Goal: Task Accomplishment & Management: Complete application form

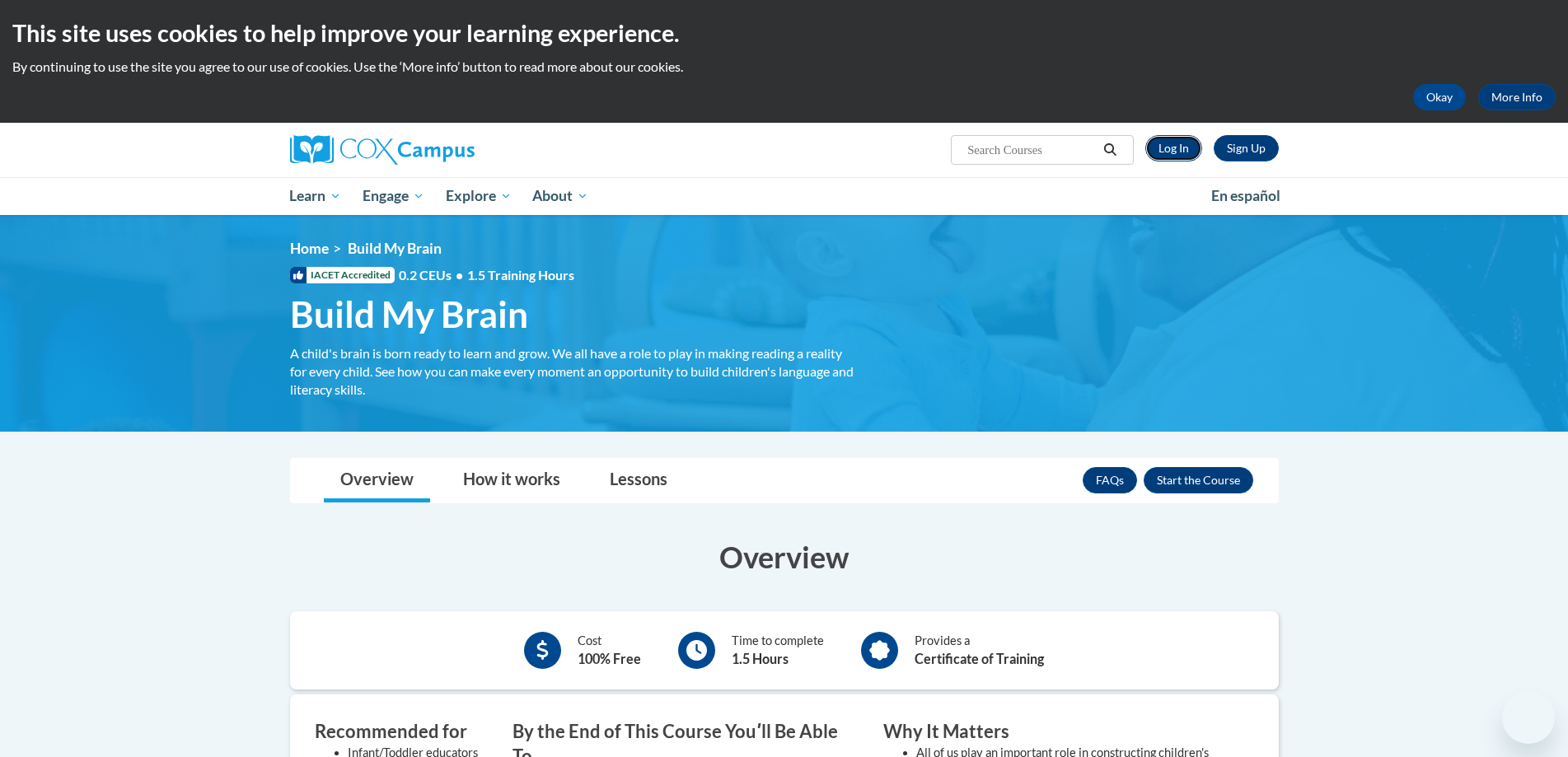
click at [1166, 146] on link "Log In" at bounding box center [1174, 148] width 57 height 26
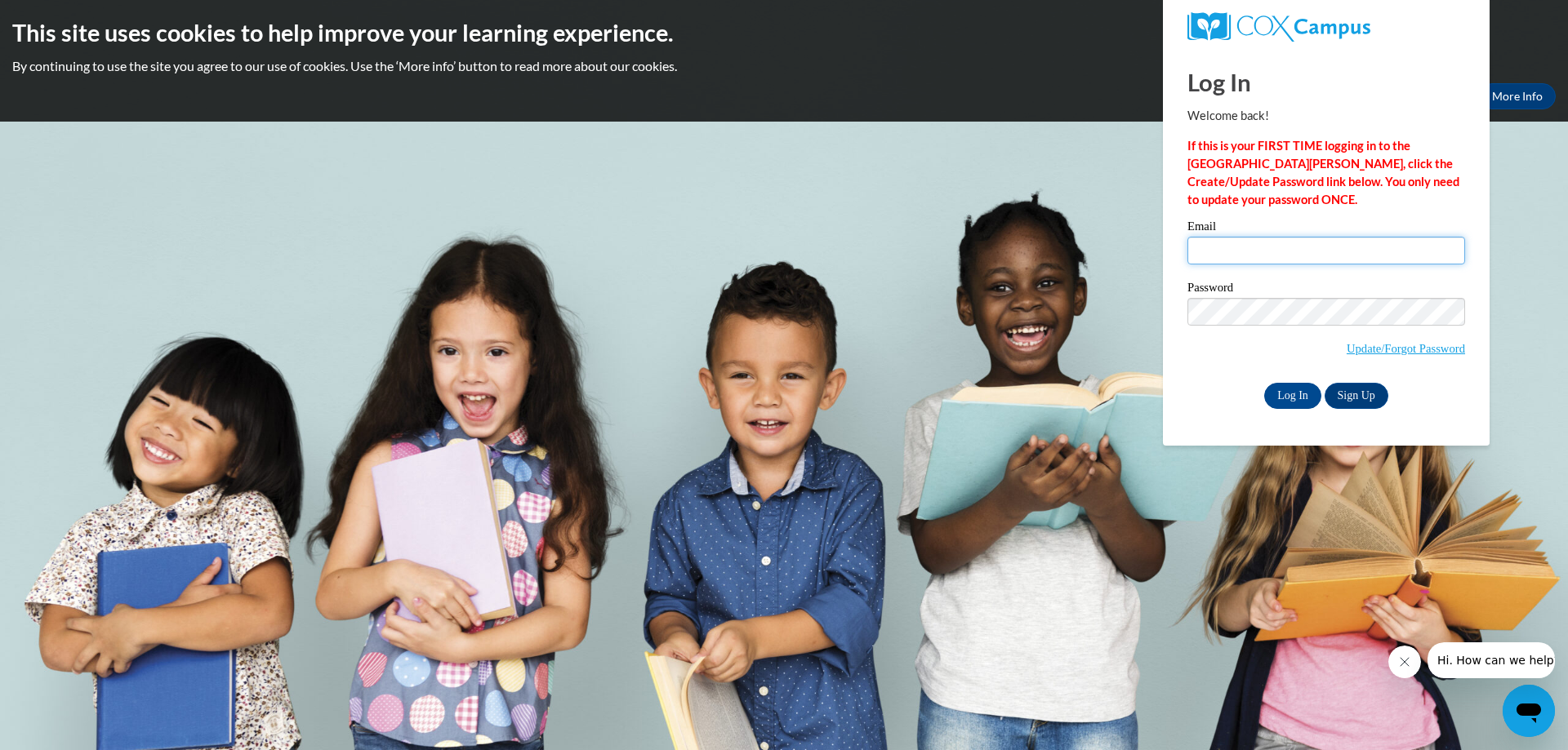
click at [1312, 255] on input "Email" at bounding box center [1325, 250] width 278 height 28
type input "hbullock8185@gmail.com"
click at [1288, 398] on input "Log In" at bounding box center [1293, 396] width 57 height 26
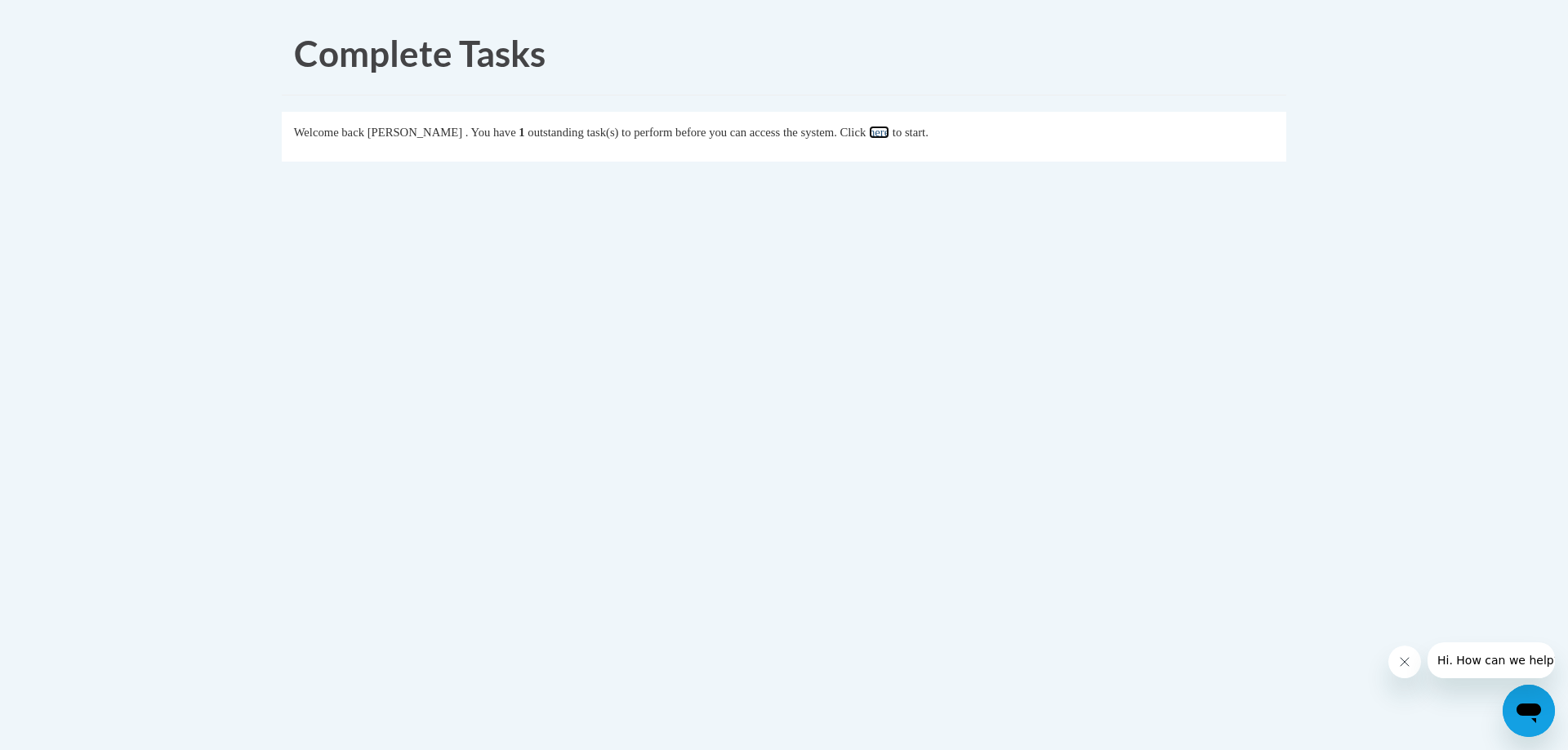
click at [889, 134] on link "here" at bounding box center [878, 133] width 20 height 13
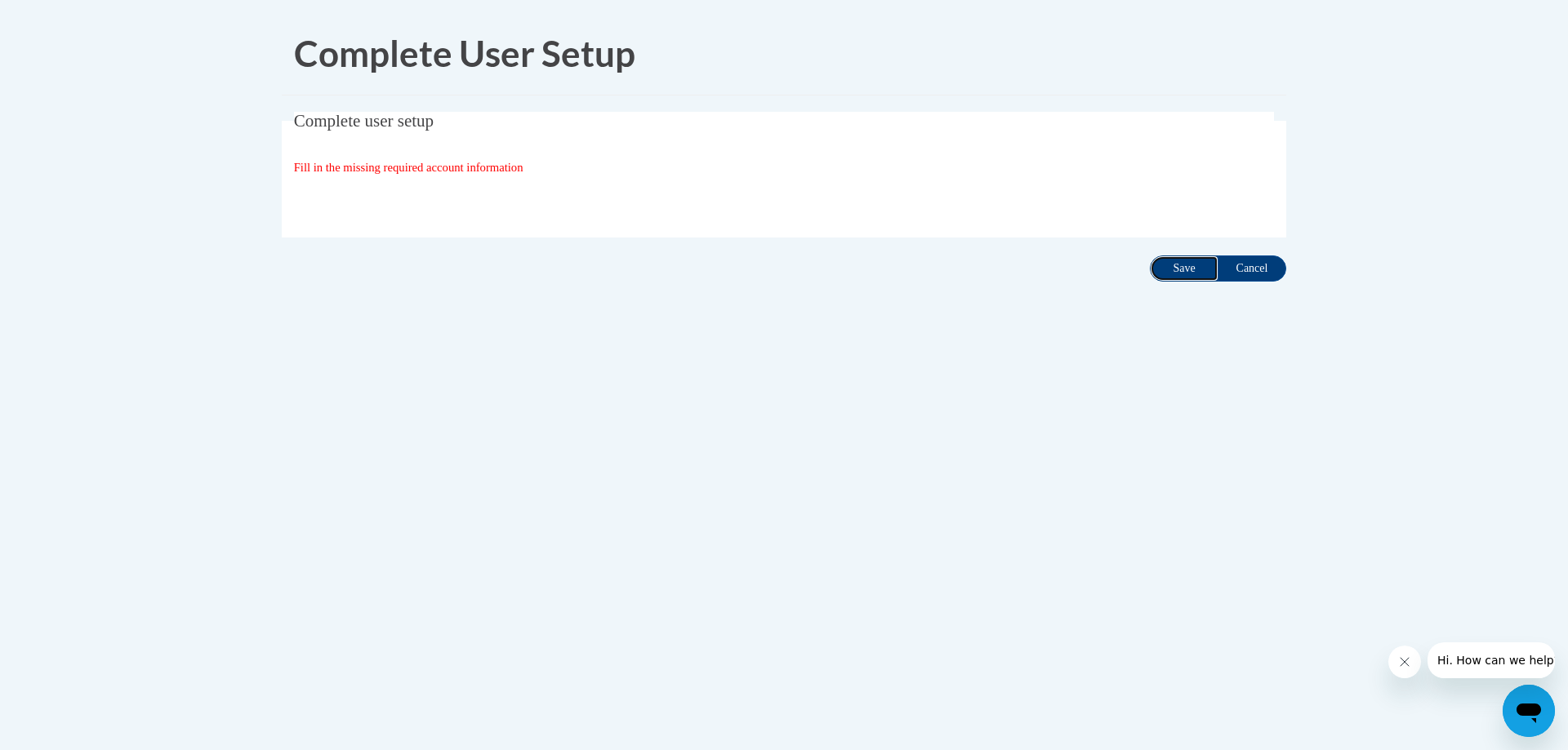
click at [1168, 272] on input "Save" at bounding box center [1184, 268] width 69 height 26
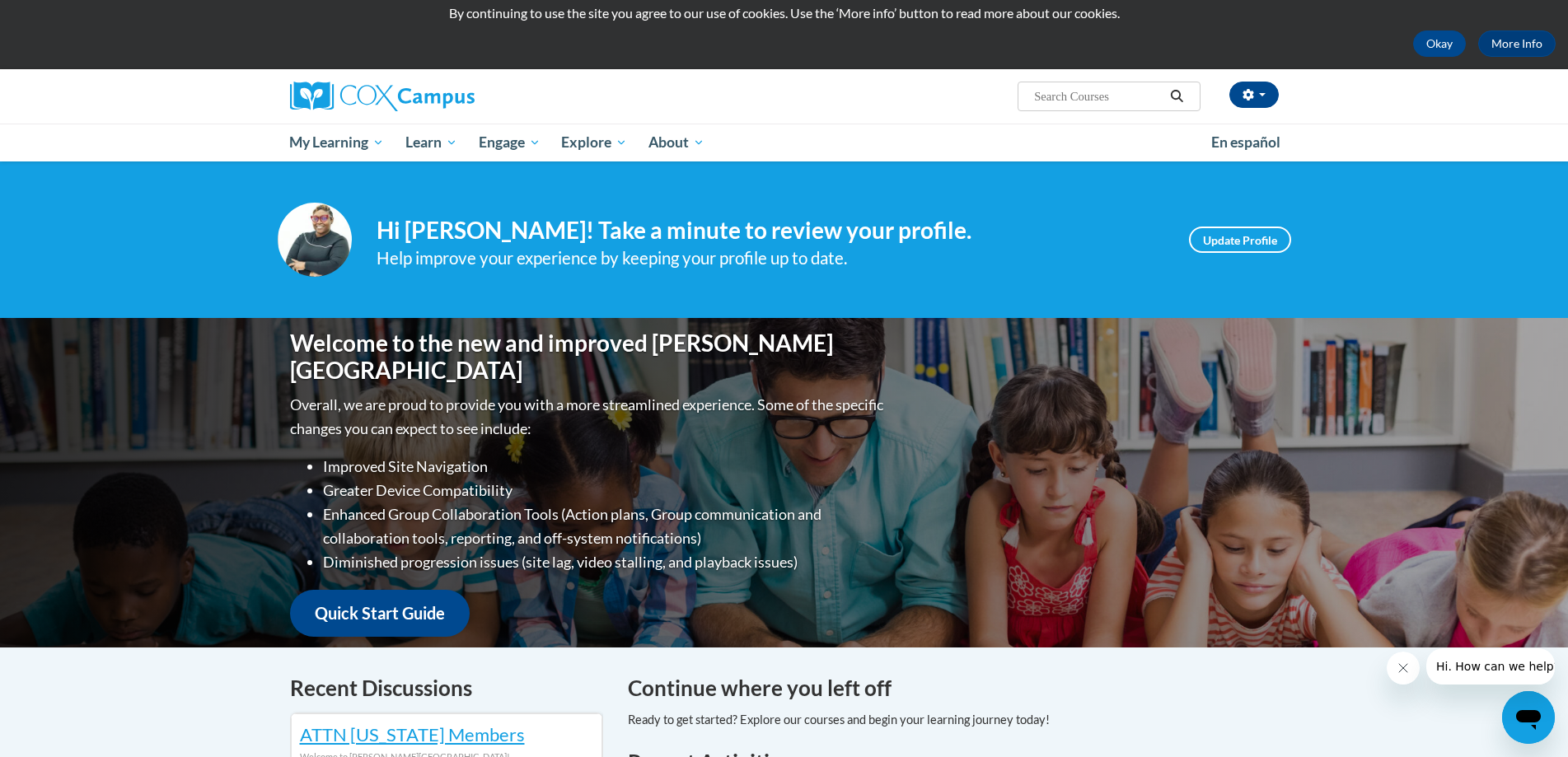
scroll to position [82, 0]
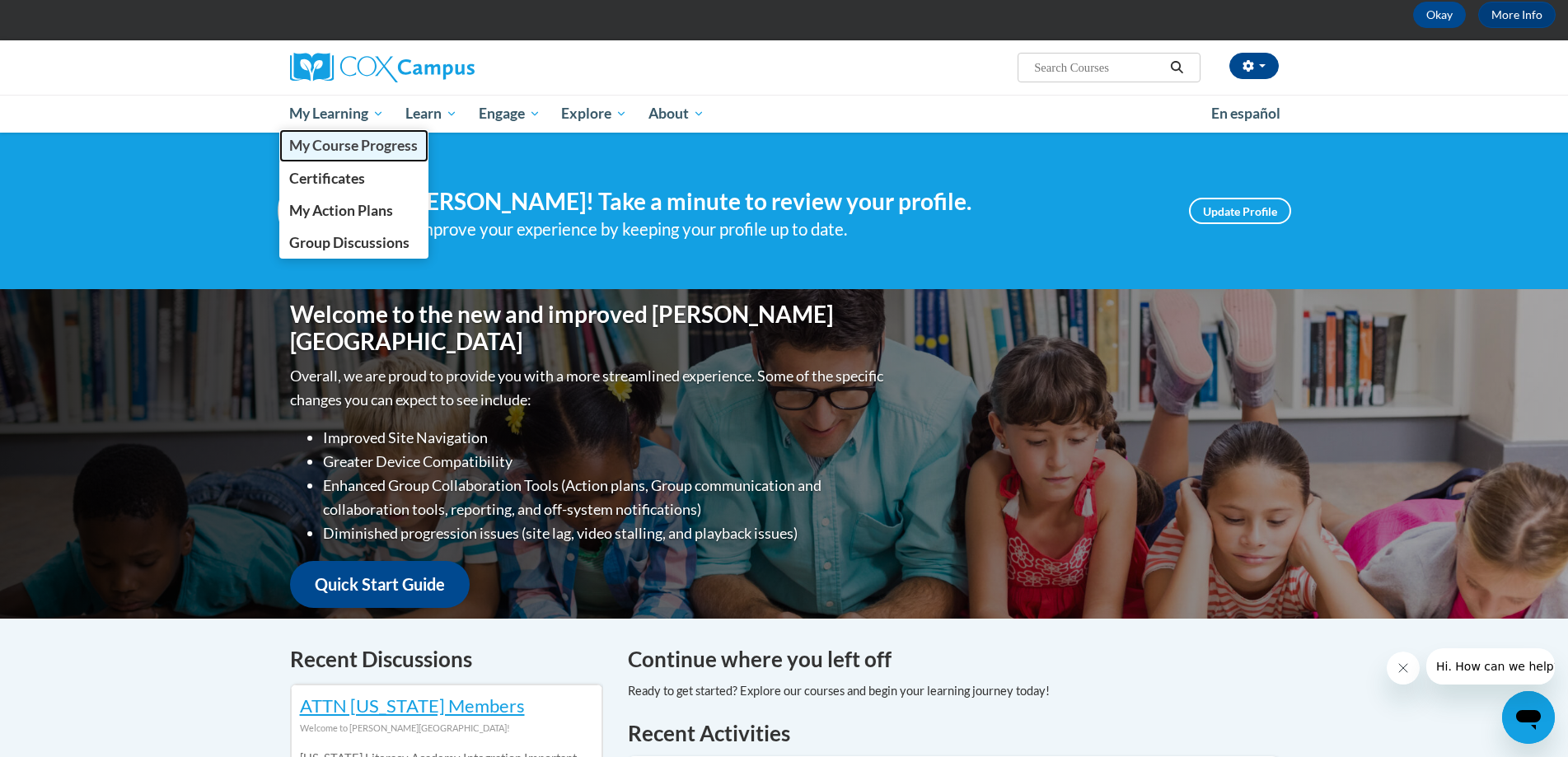
click at [335, 139] on span "My Course Progress" at bounding box center [353, 146] width 128 height 17
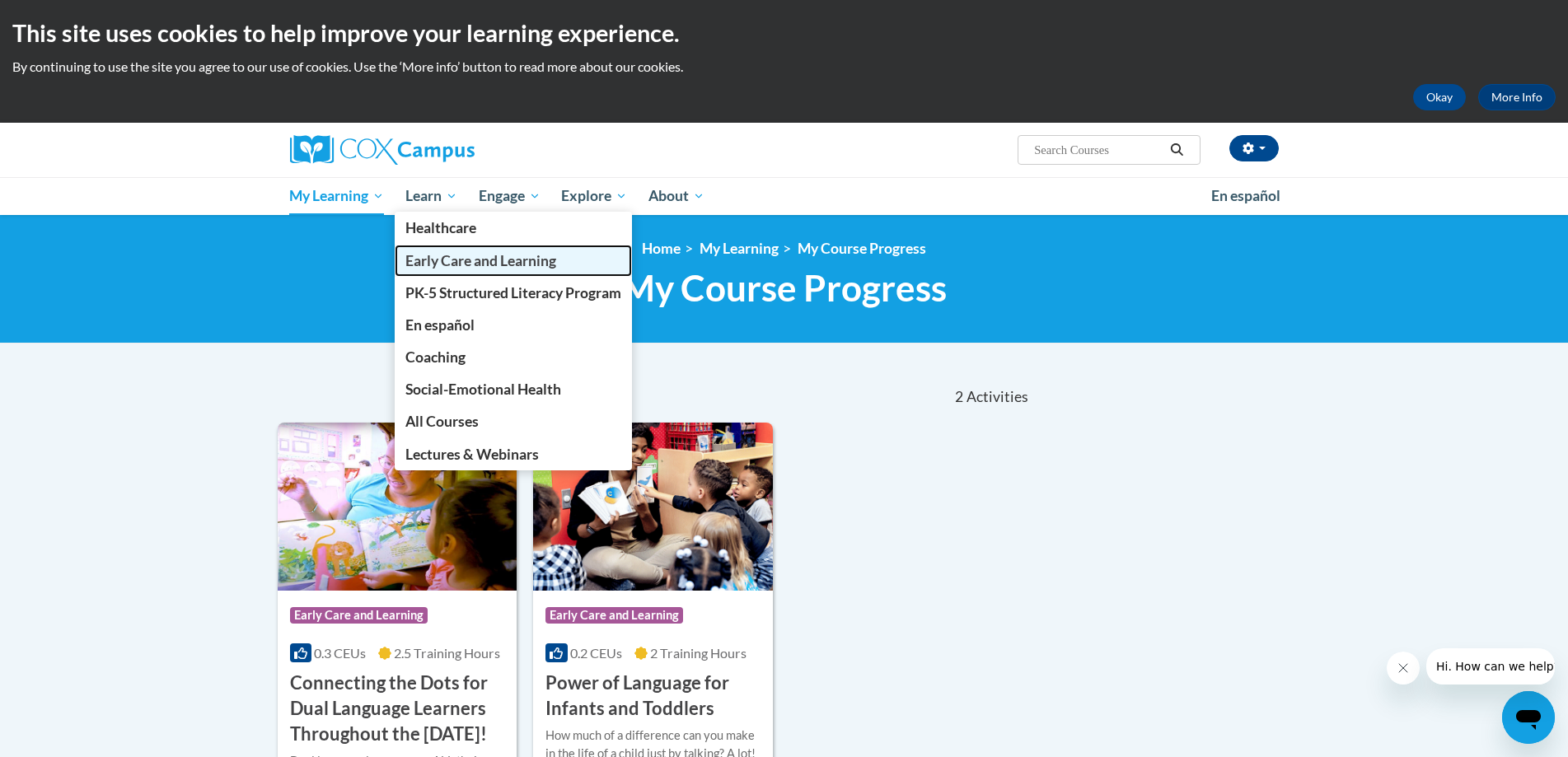
click at [447, 261] on span "Early Care and Learning" at bounding box center [480, 260] width 150 height 17
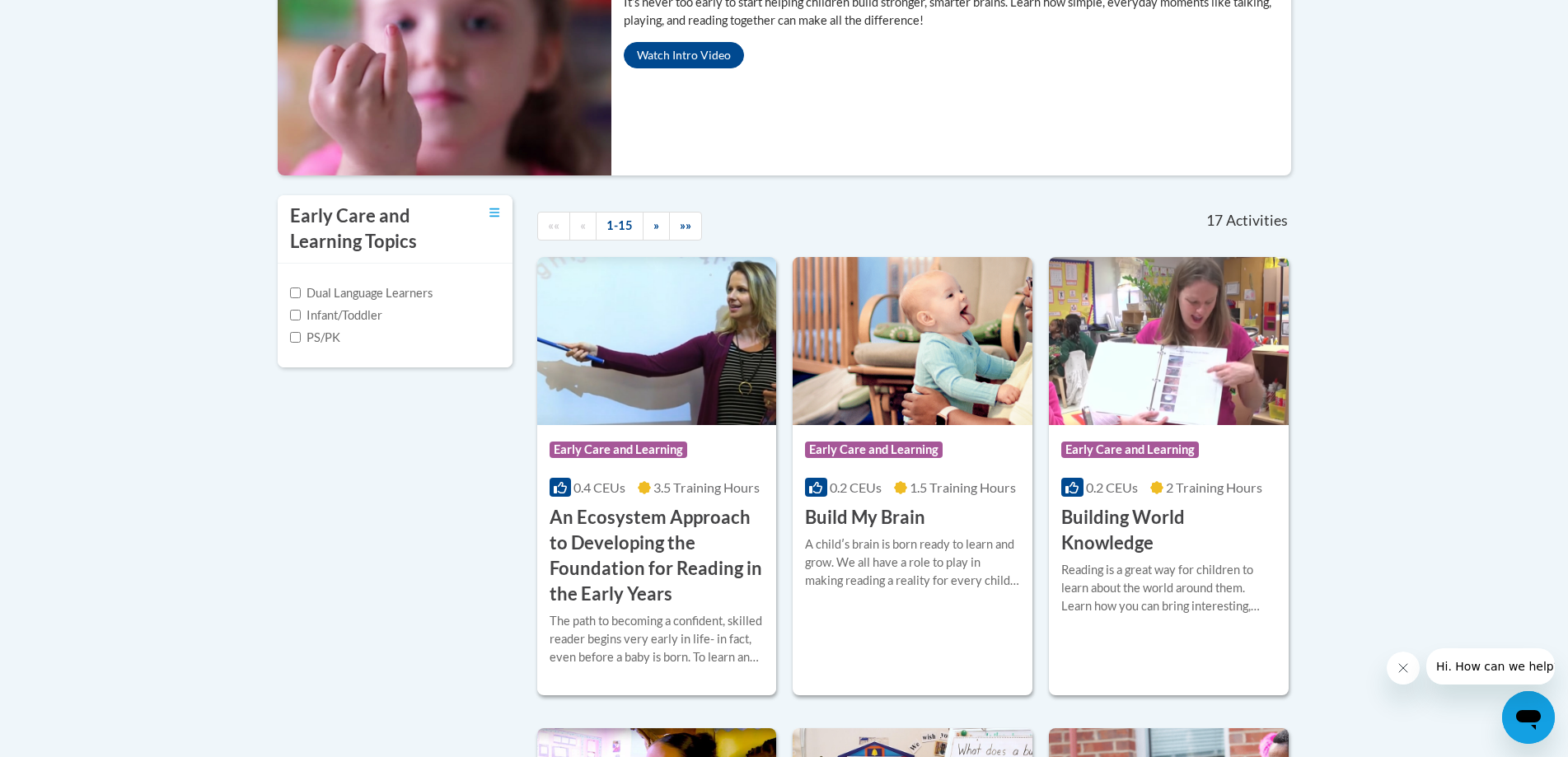
scroll to position [495, 0]
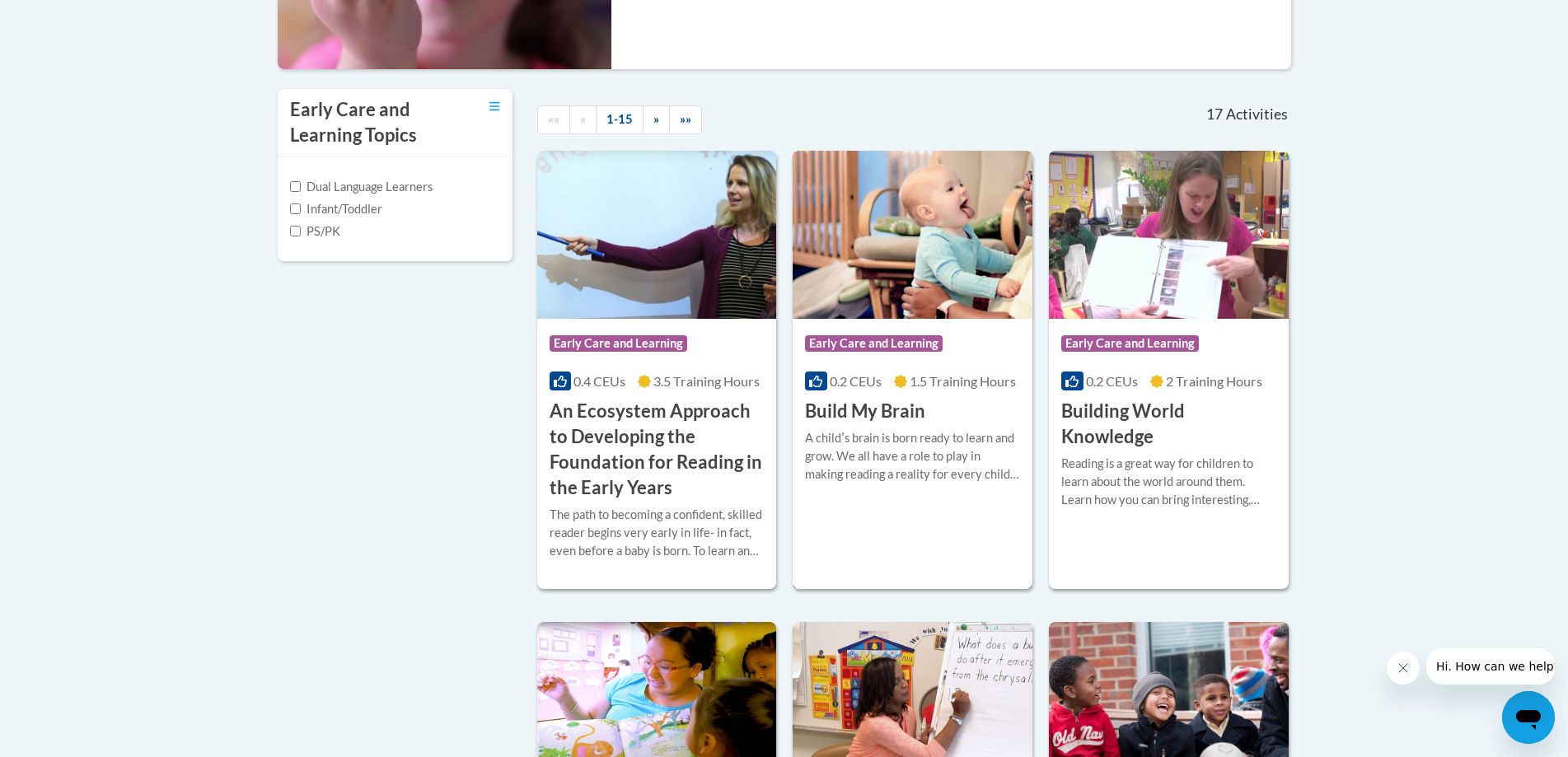
click at [900, 349] on span "Early Care and Learning" at bounding box center [874, 343] width 138 height 16
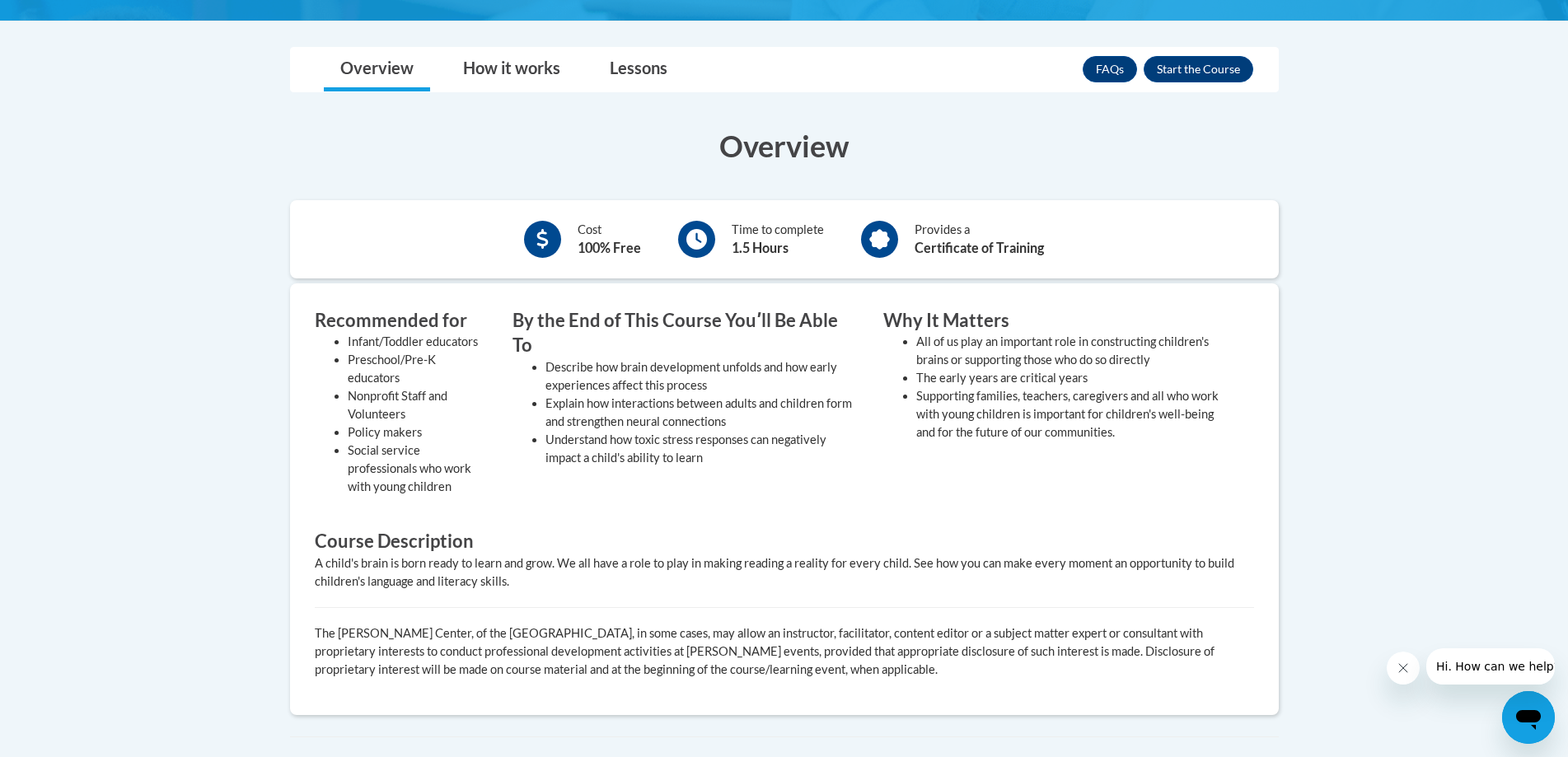
scroll to position [247, 0]
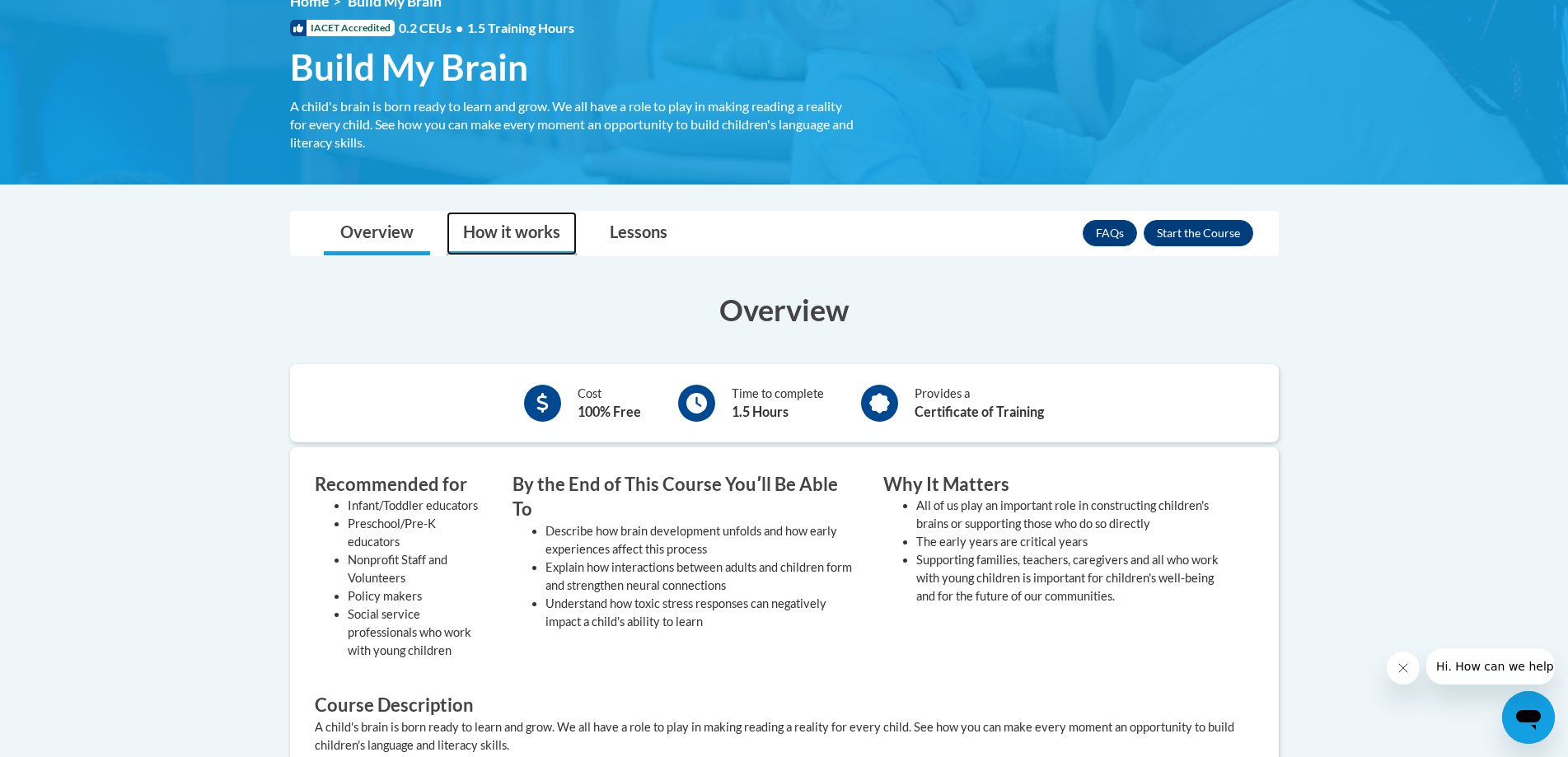
click at [510, 240] on link "How it works" at bounding box center [511, 233] width 130 height 43
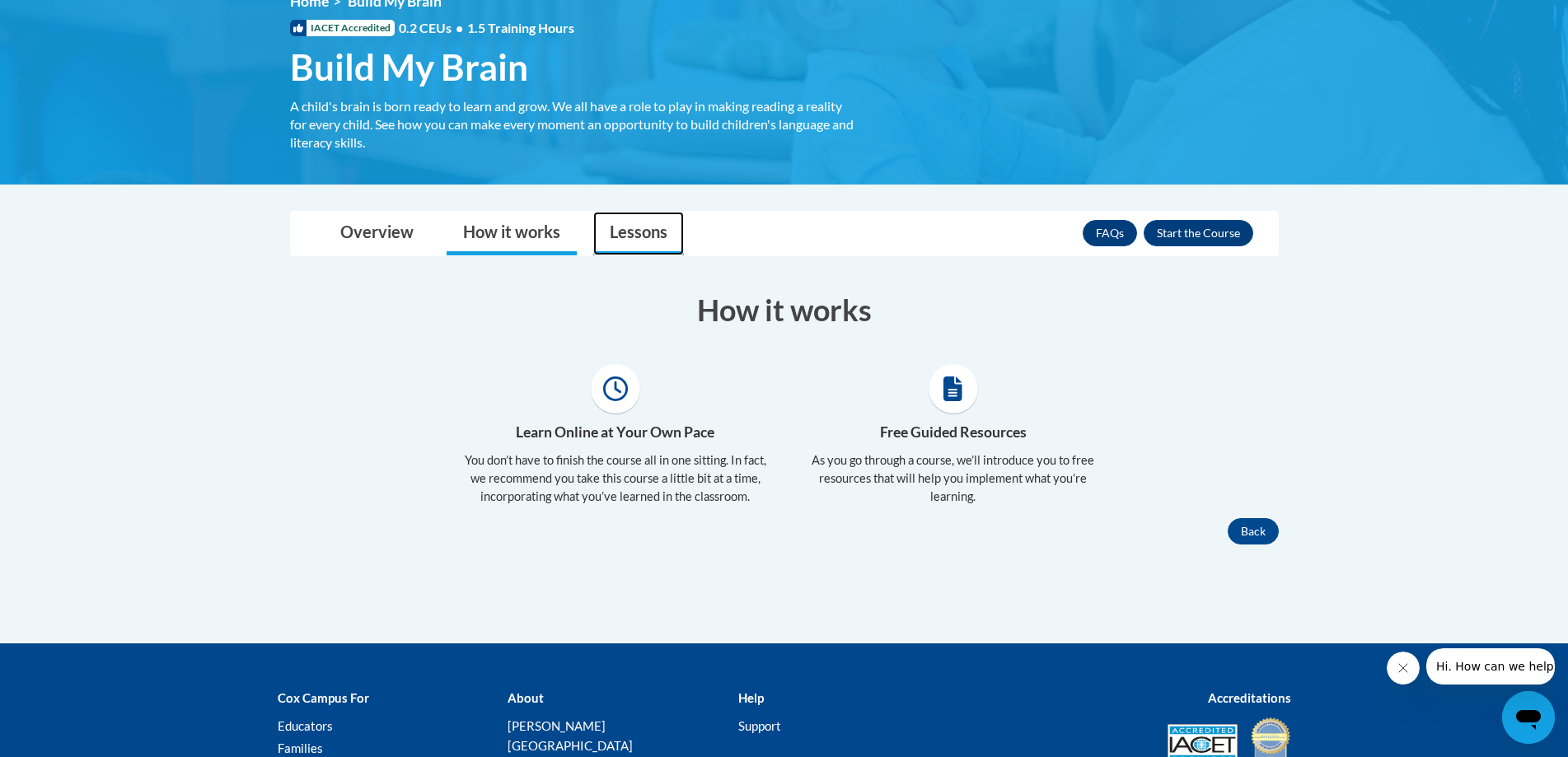
click at [630, 235] on link "Lessons" at bounding box center [638, 233] width 91 height 43
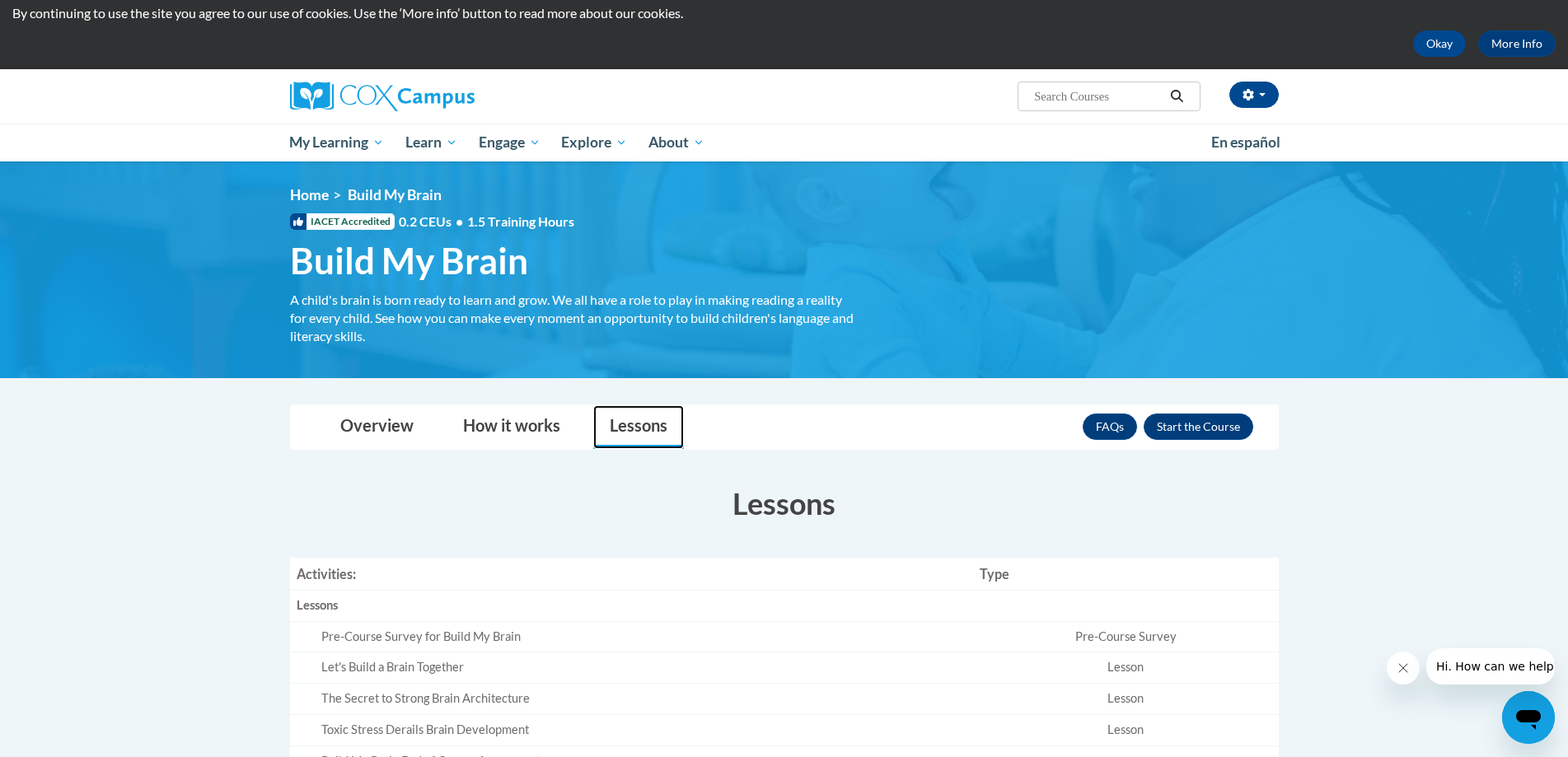
scroll to position [82, 0]
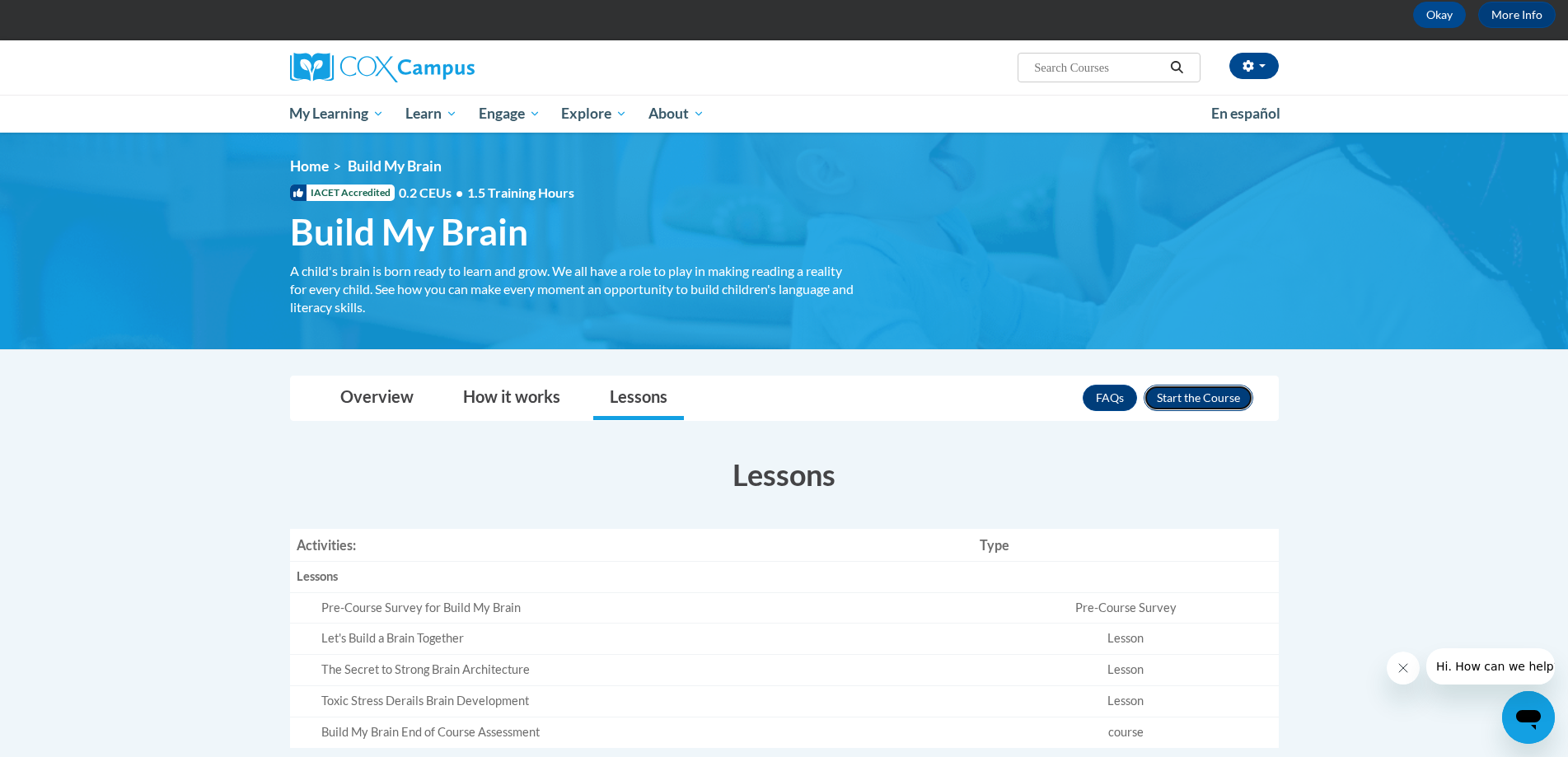
click at [1189, 403] on button "Enroll" at bounding box center [1199, 397] width 110 height 26
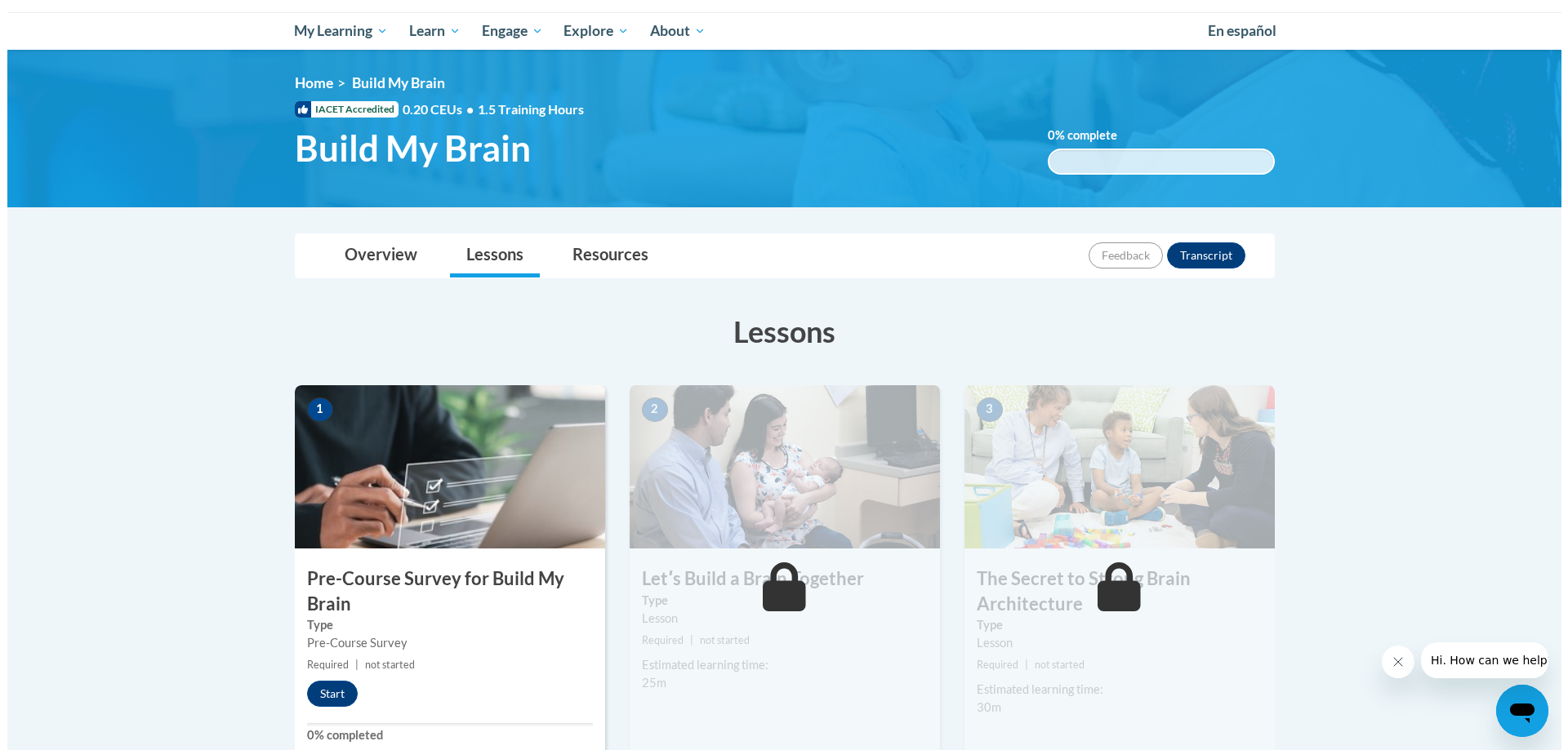
scroll to position [245, 0]
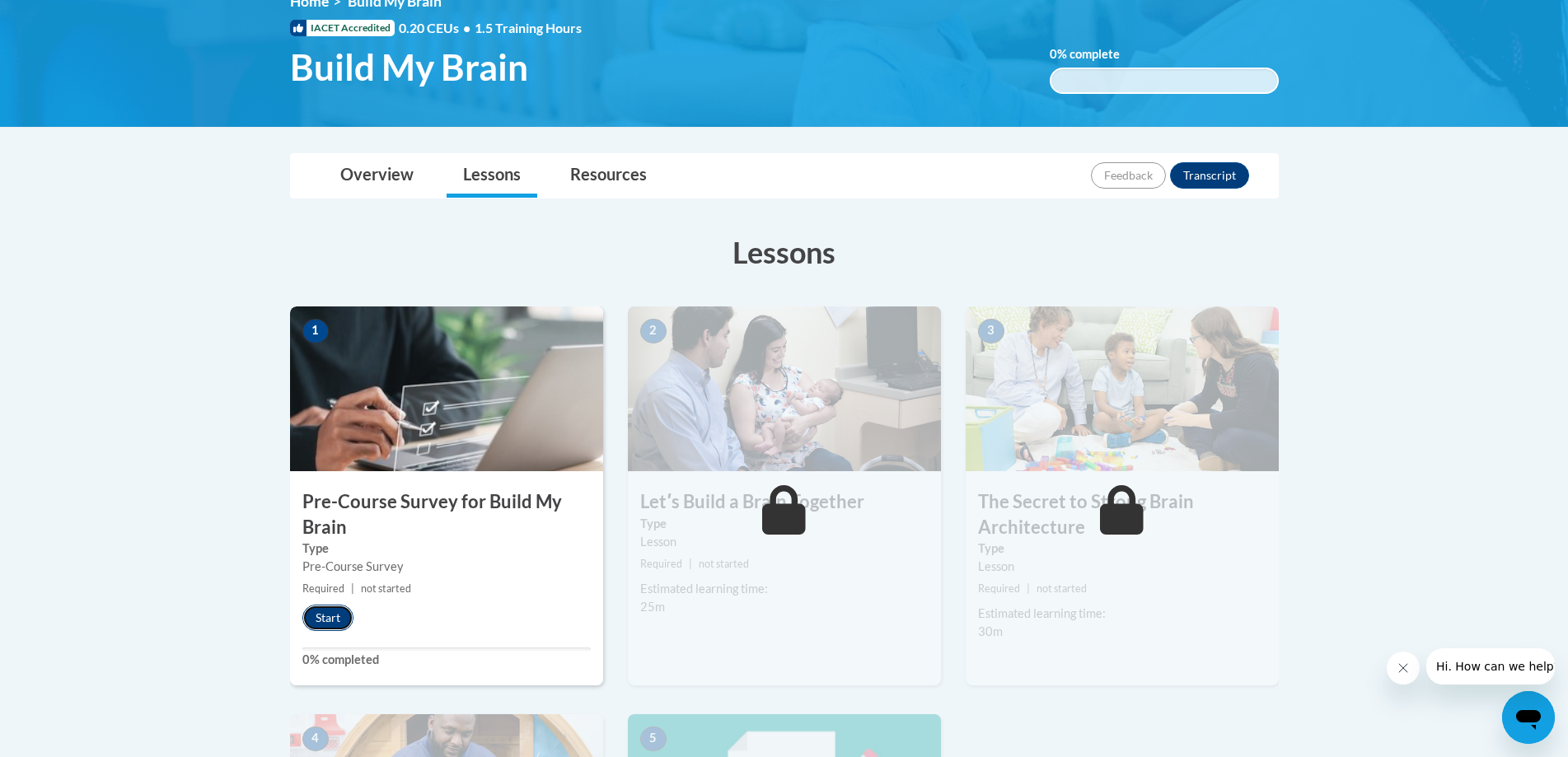
click at [328, 614] on button "Start" at bounding box center [328, 617] width 51 height 26
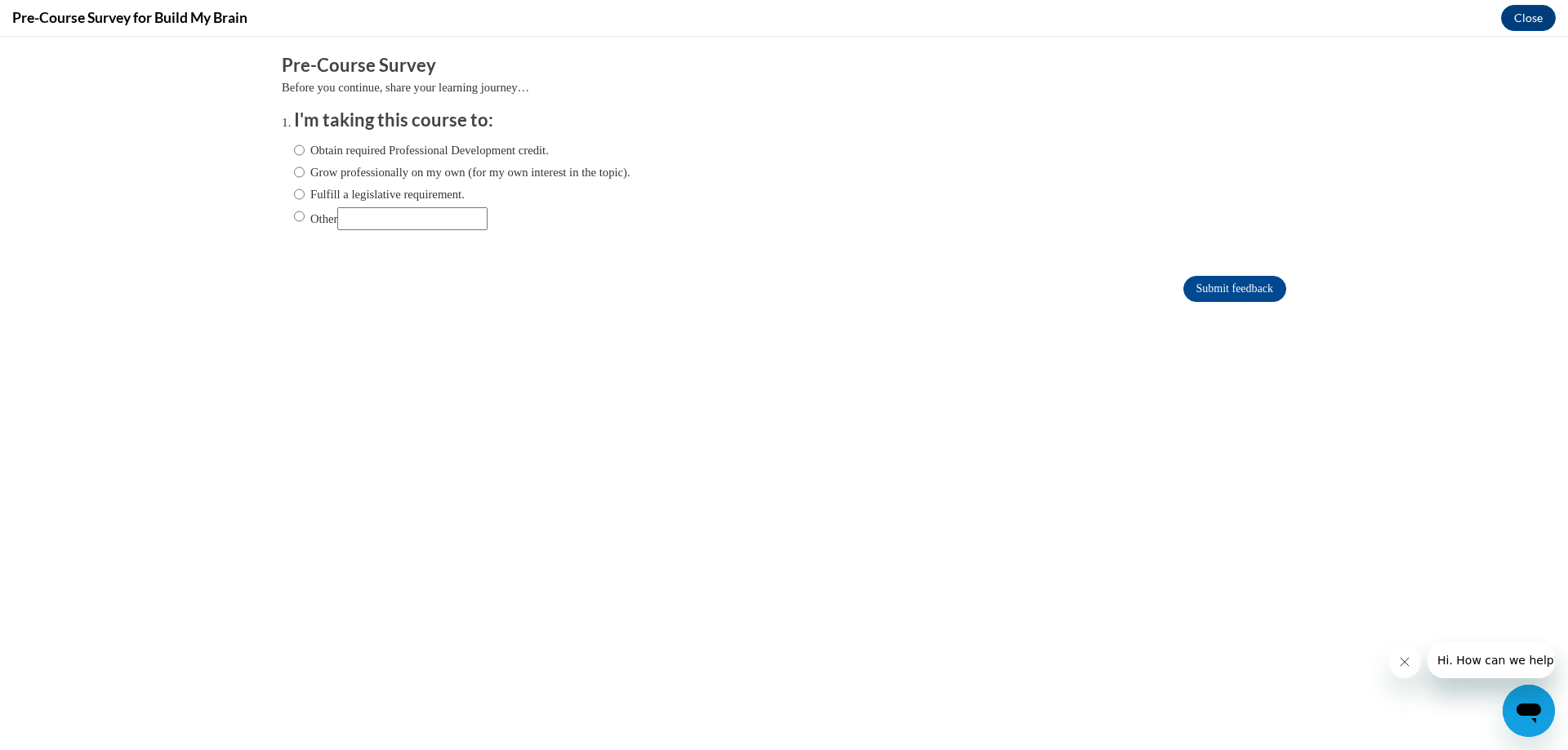
scroll to position [0, 0]
click at [294, 171] on input "Grow professionally on my own (for my own interest in the topic)." at bounding box center [299, 172] width 11 height 18
radio input "true"
click at [1223, 290] on input "Submit feedback" at bounding box center [1235, 289] width 103 height 26
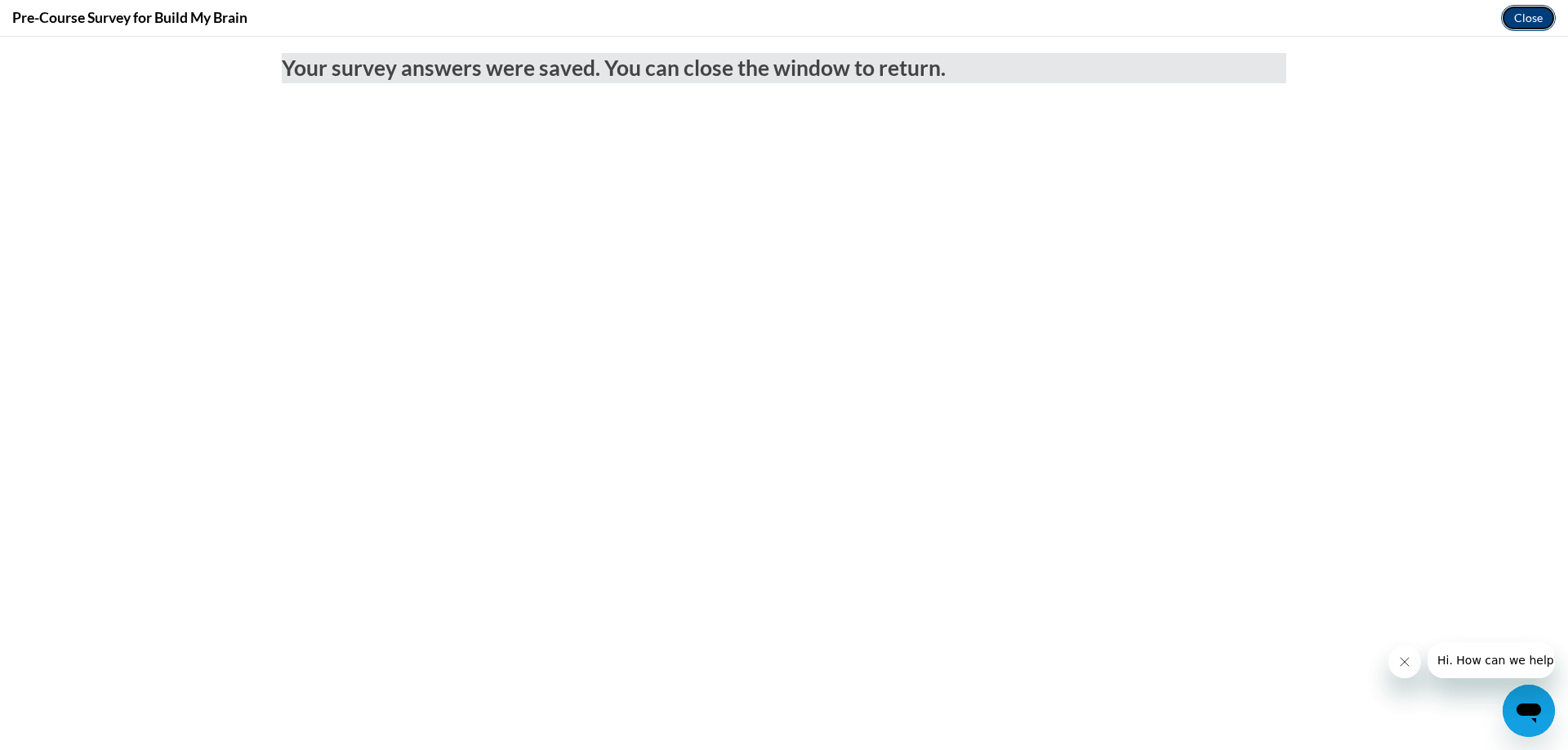
click at [1535, 19] on button "Close" at bounding box center [1527, 17] width 54 height 26
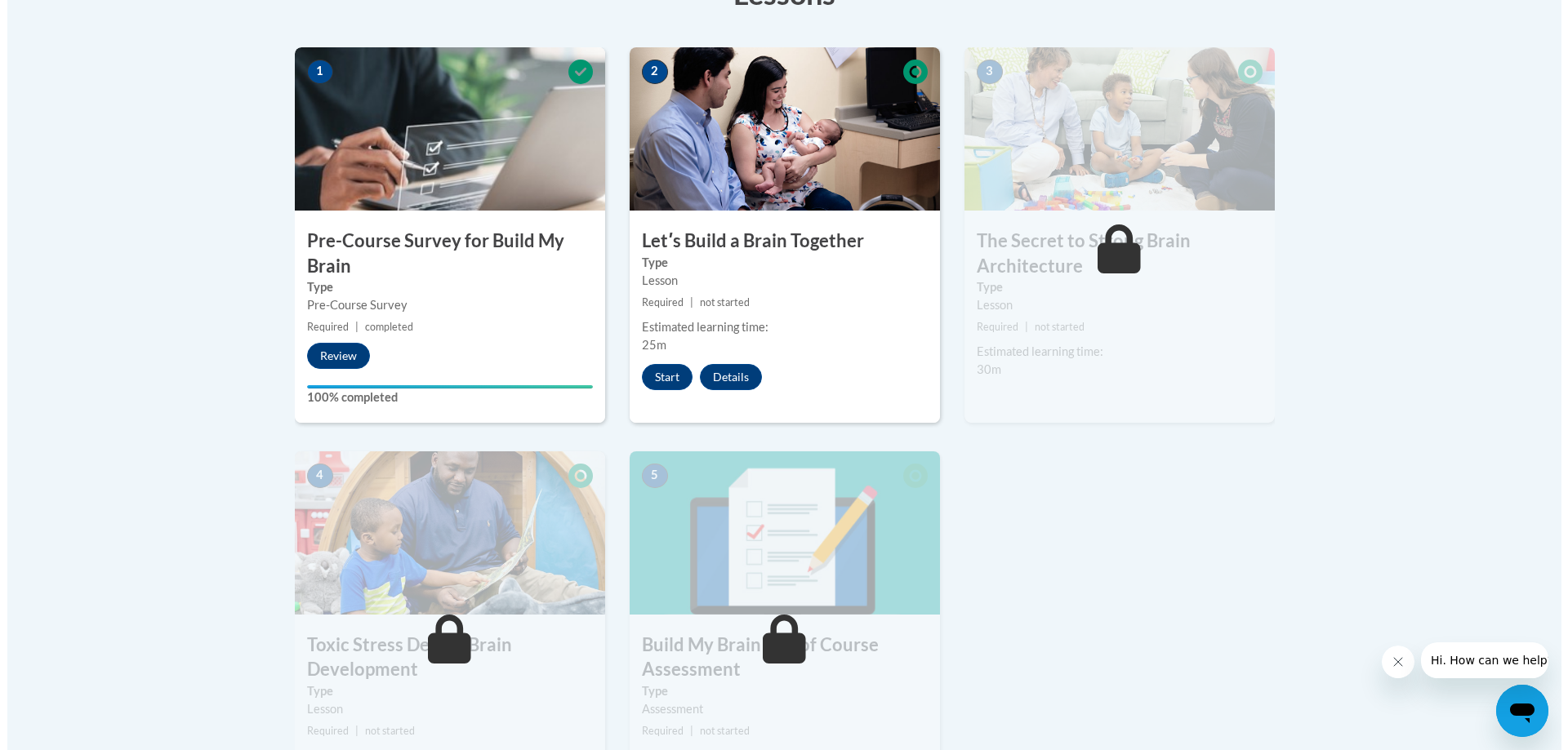
scroll to position [490, 0]
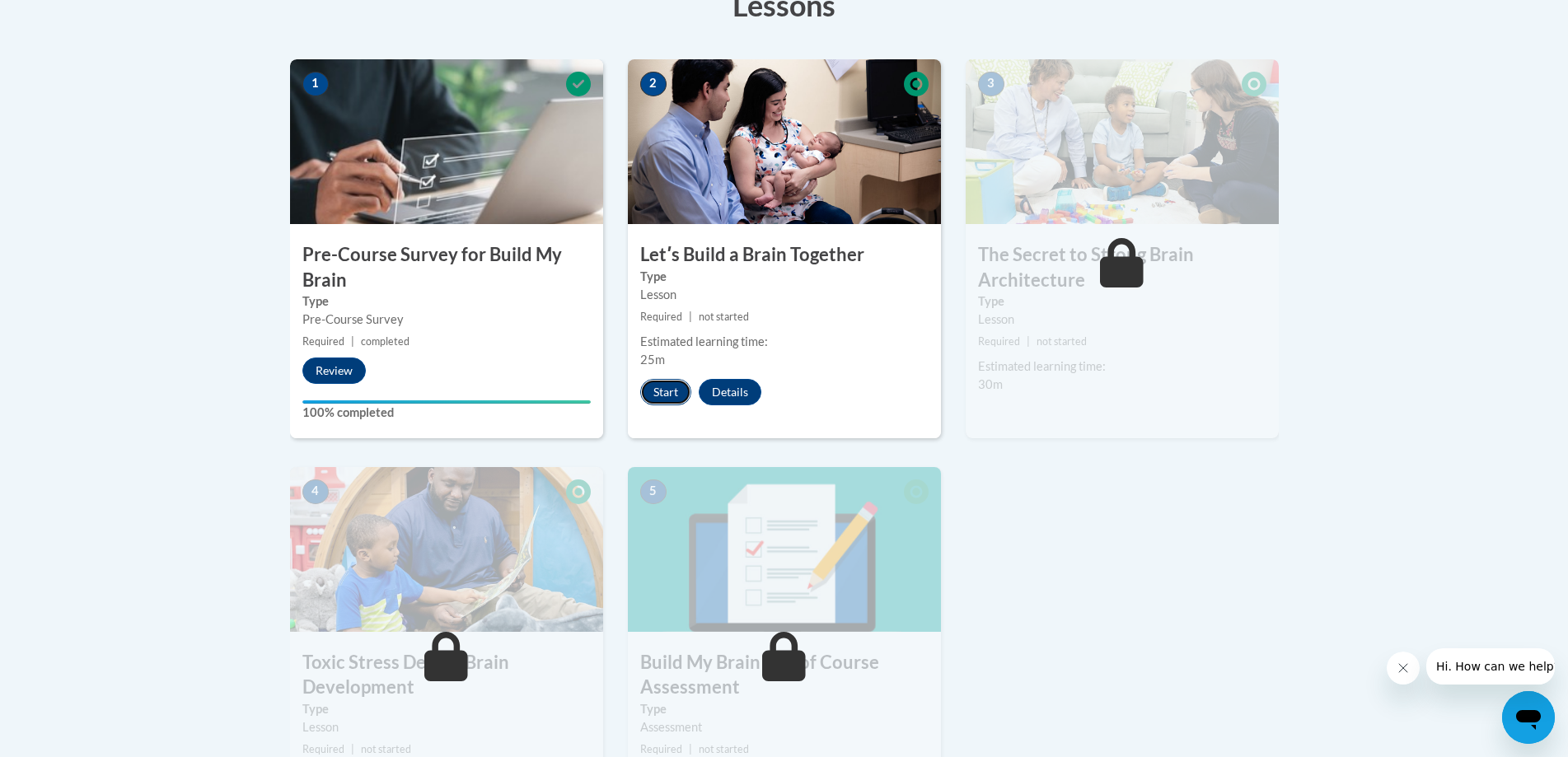
click at [659, 388] on button "Start" at bounding box center [665, 392] width 51 height 26
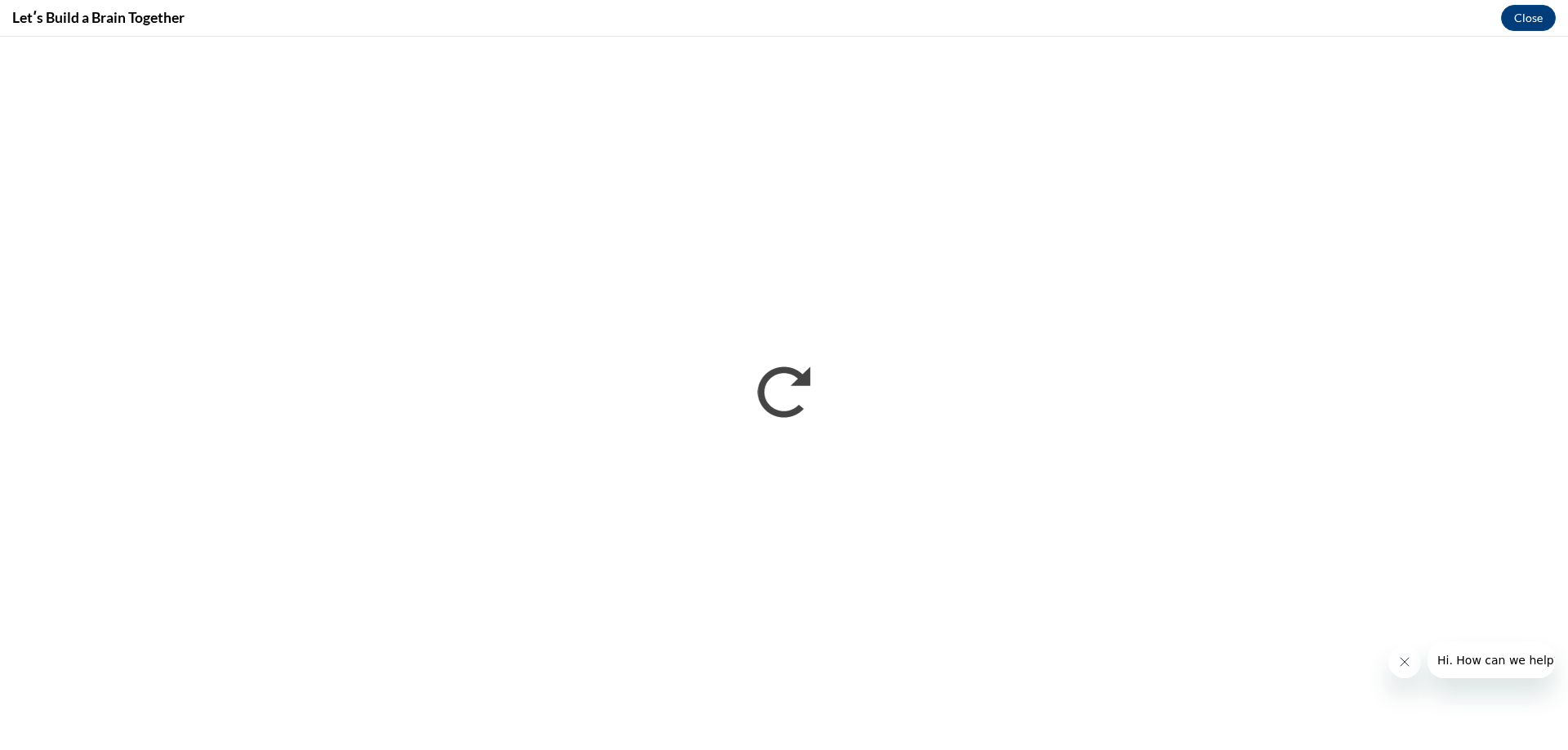
scroll to position [0, 0]
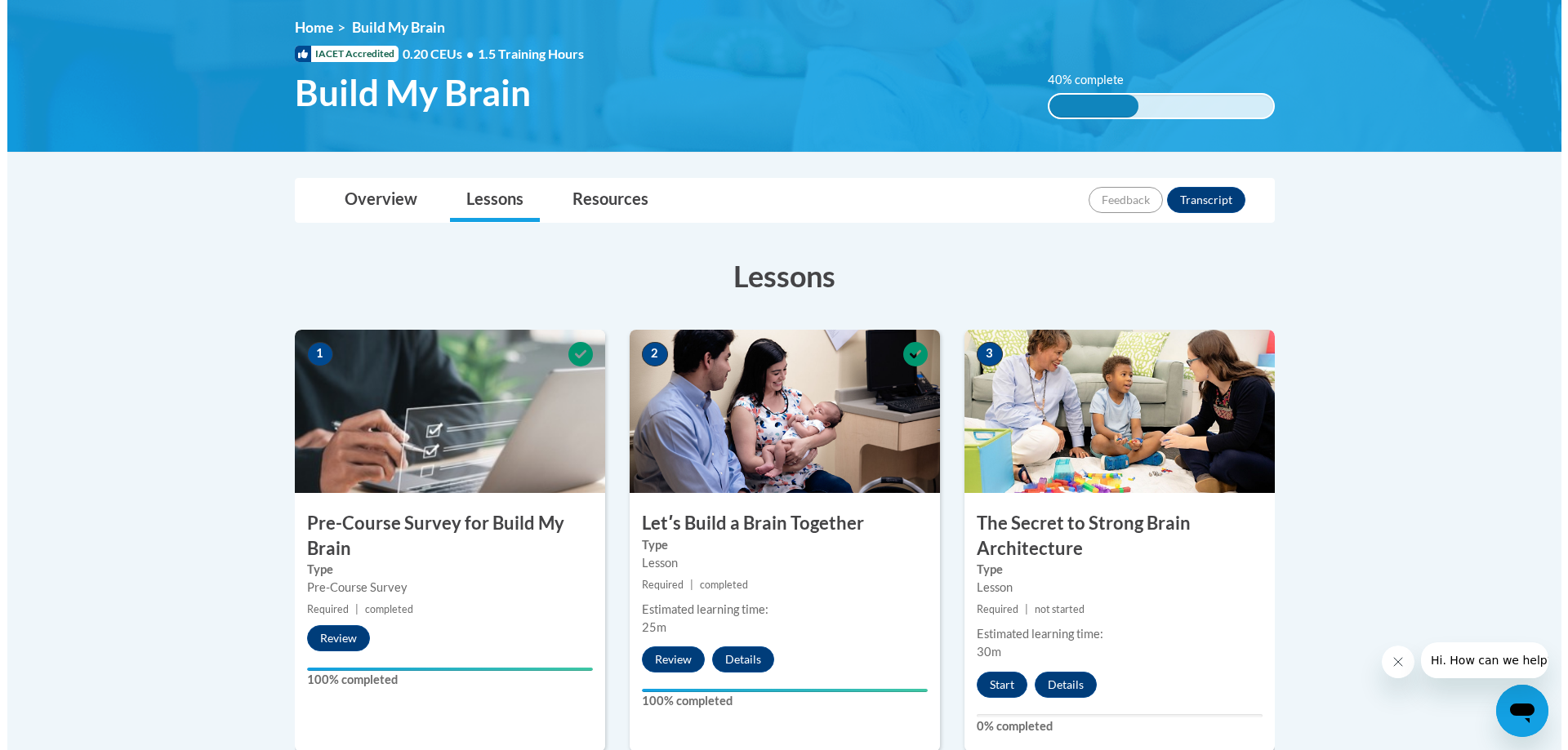
scroll to position [327, 0]
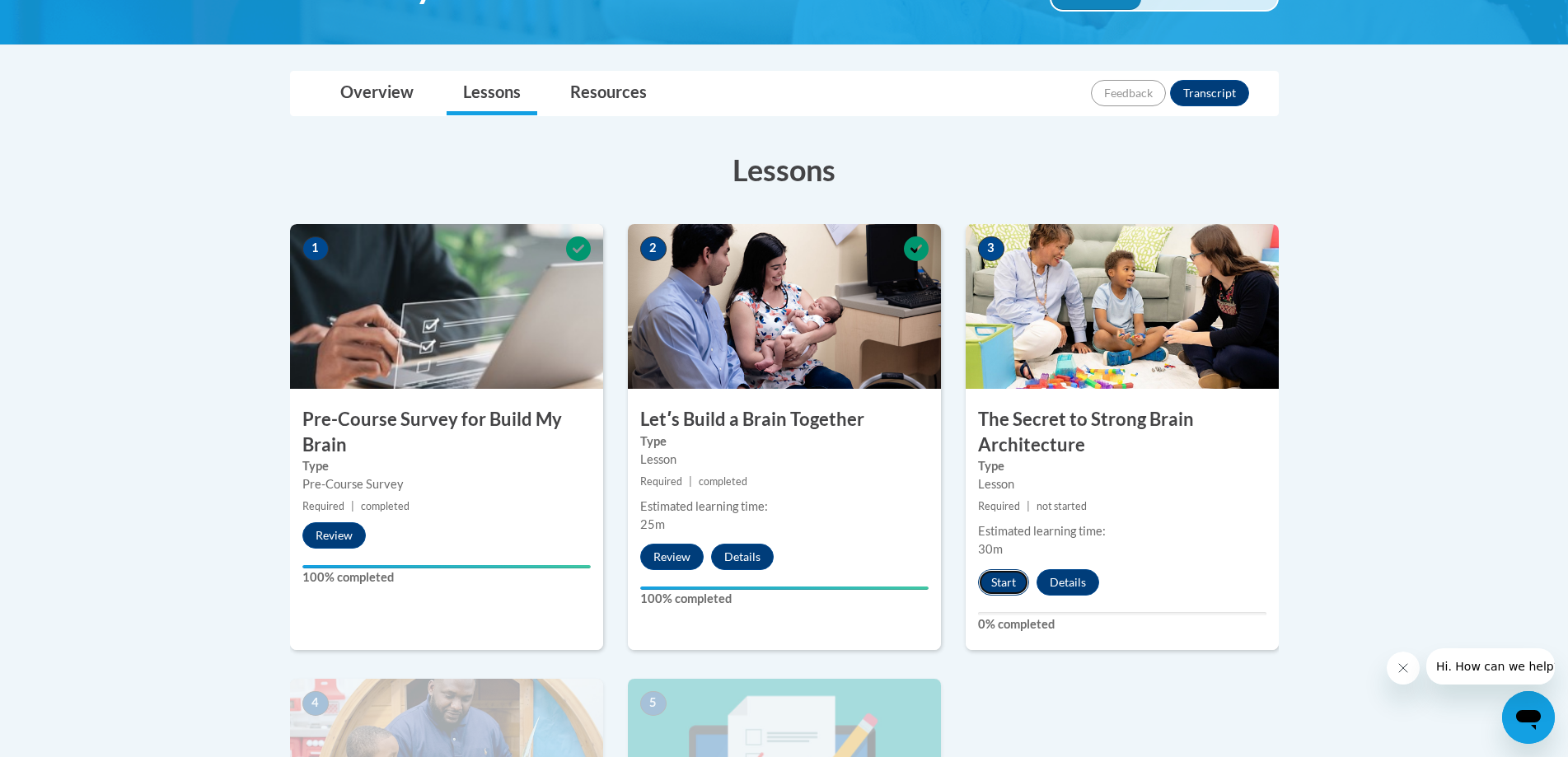
click at [999, 583] on button "Start" at bounding box center [1003, 581] width 51 height 26
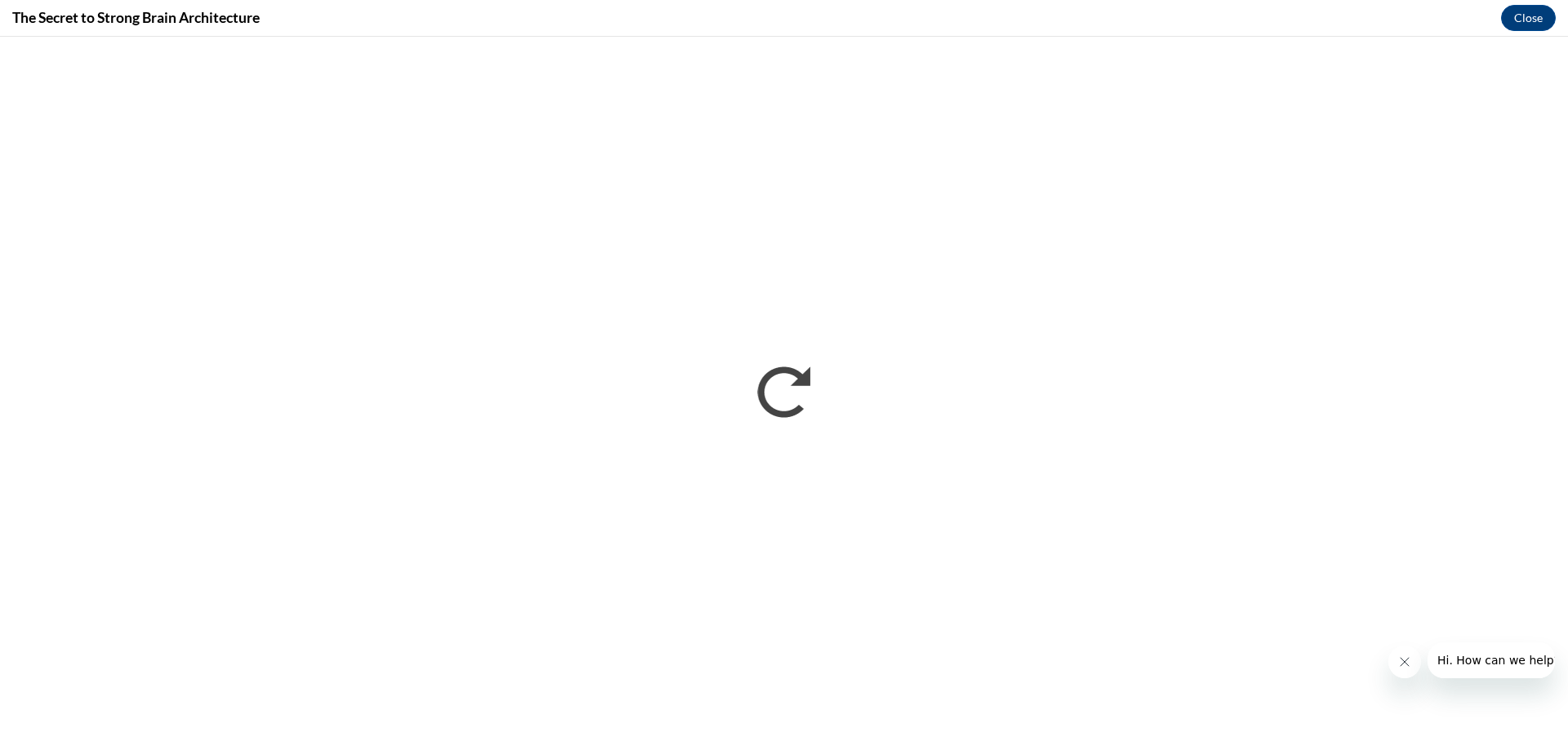
scroll to position [0, 0]
